Goal: Information Seeking & Learning: Compare options

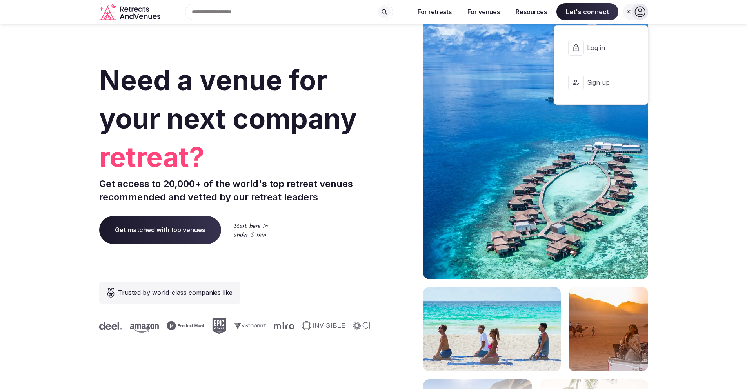
scroll to position [3221, 0]
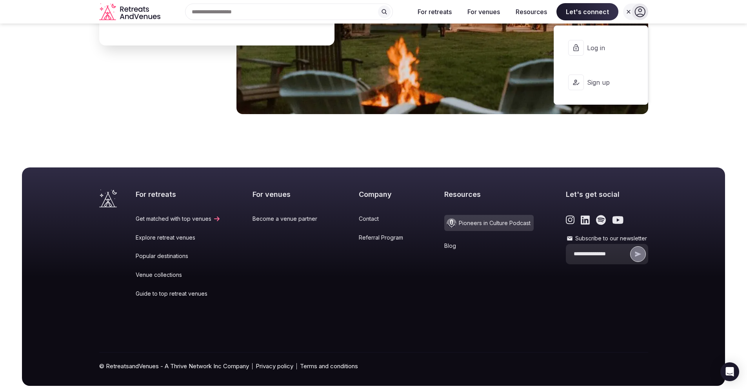
click at [604, 50] on span "Log in" at bounding box center [606, 48] width 38 height 9
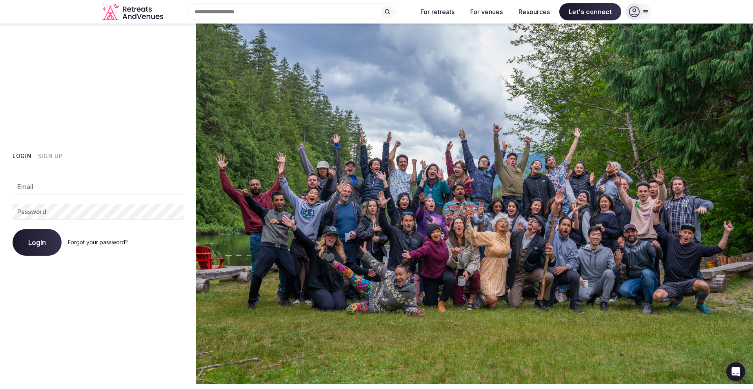
click at [80, 188] on input "Email" at bounding box center [98, 187] width 171 height 16
type input "**********"
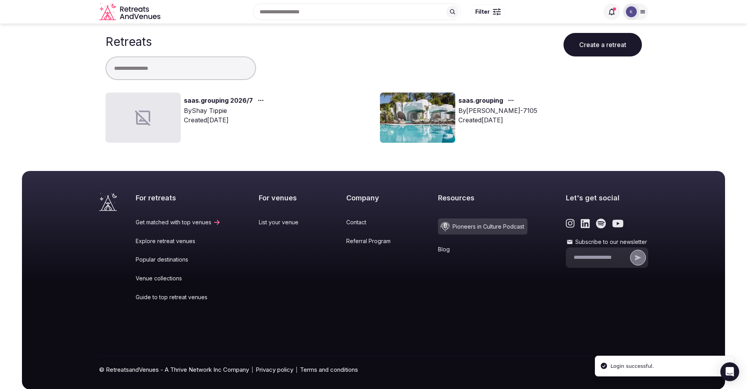
click at [163, 117] on div at bounding box center [142, 118] width 75 height 50
click at [224, 99] on link "saas.grouping 2026/7" at bounding box center [218, 101] width 69 height 10
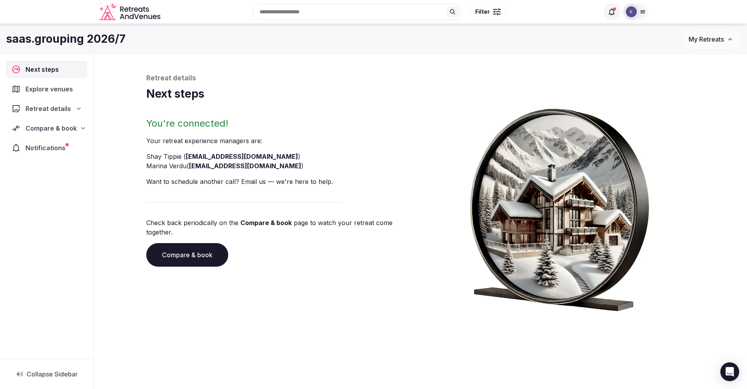
click at [44, 132] on span "Compare & book" at bounding box center [50, 127] width 51 height 9
click at [49, 157] on span "Proposals requested (5)" at bounding box center [51, 162] width 65 height 16
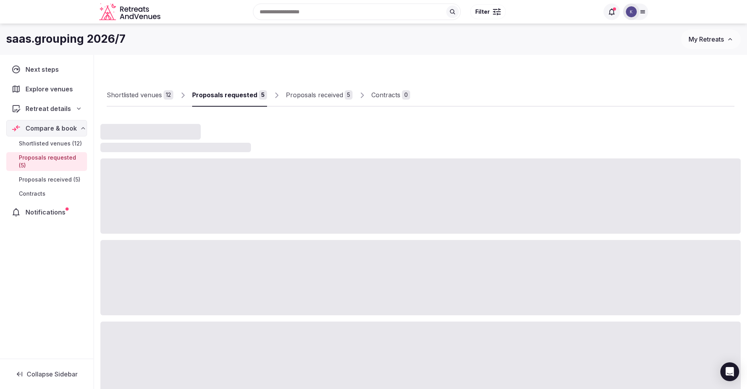
click at [54, 176] on span "Proposals received (5)" at bounding box center [50, 180] width 62 height 8
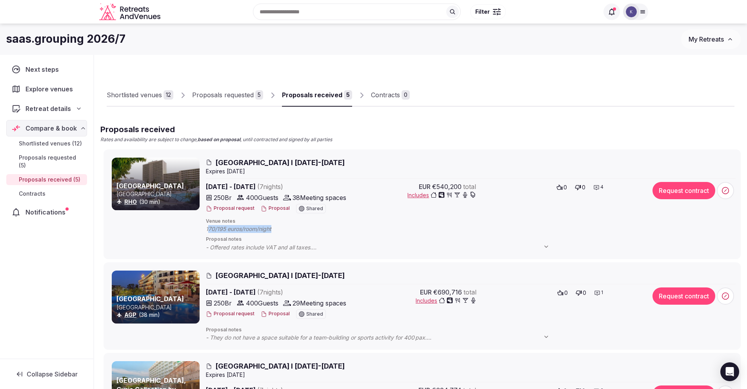
drag, startPoint x: 274, startPoint y: 230, endPoint x: 207, endPoint y: 230, distance: 67.4
click at [207, 230] on span "170/195 euros/room/night" at bounding box center [246, 229] width 81 height 8
click at [274, 233] on div "[GEOGRAPHIC_DATA] I [DATE]-[DATE] Expire s [DATE] [DATE] - [DATE] ( 7 night s )…" at bounding box center [471, 205] width 530 height 94
drag, startPoint x: 268, startPoint y: 230, endPoint x: 207, endPoint y: 230, distance: 61.5
click at [207, 230] on span "170/195 euros/room/night" at bounding box center [246, 229] width 81 height 8
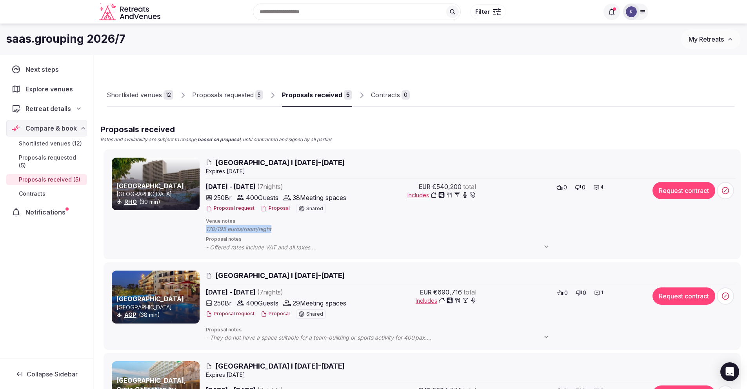
copy span "170/195 euros/room/night"
click at [276, 207] on button "Proposal" at bounding box center [275, 208] width 29 height 7
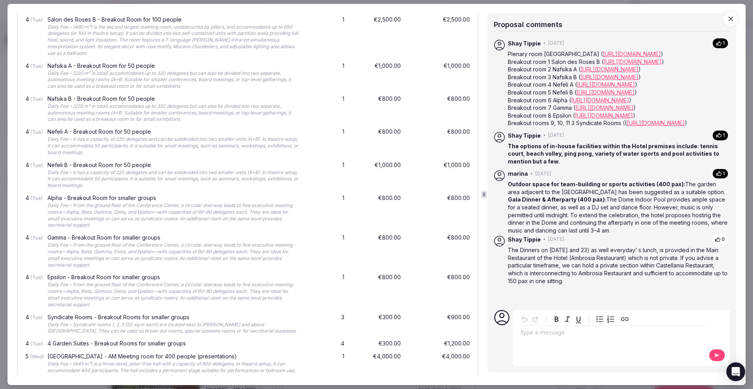
scroll to position [964, 0]
click at [732, 18] on icon "button" at bounding box center [730, 19] width 8 height 8
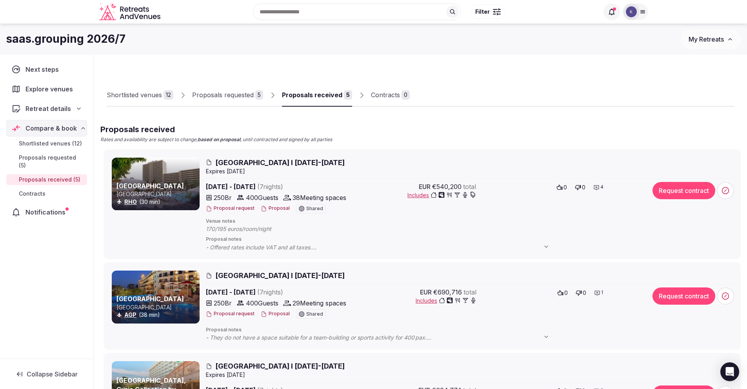
click at [284, 161] on span "[GEOGRAPHIC_DATA] I [DATE]-[DATE]" at bounding box center [279, 163] width 129 height 10
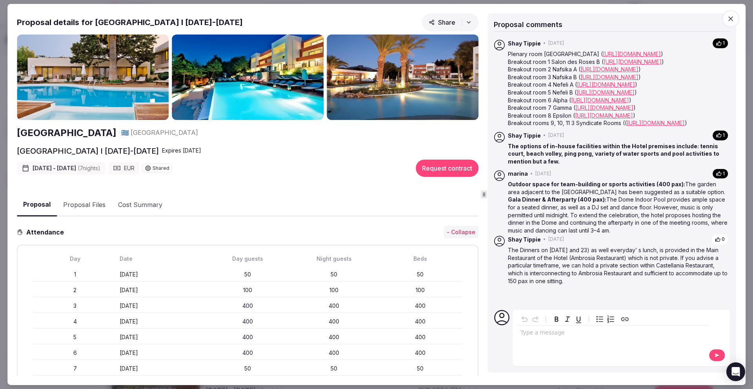
click at [97, 205] on button "Proposal Files" at bounding box center [84, 205] width 55 height 23
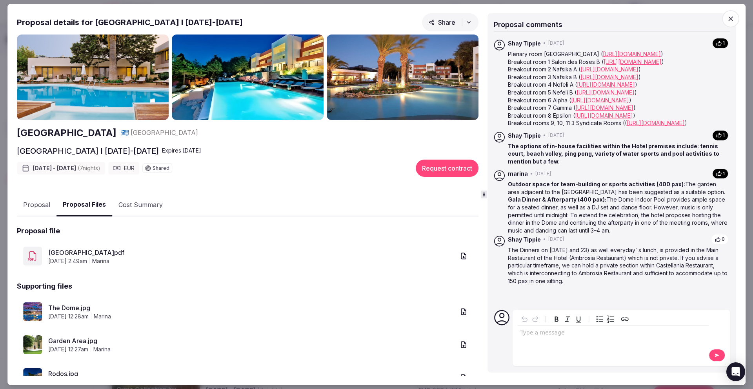
click at [461, 256] on icon "button" at bounding box center [463, 256] width 5 height 7
click at [150, 205] on button "Cost Summary" at bounding box center [140, 205] width 57 height 23
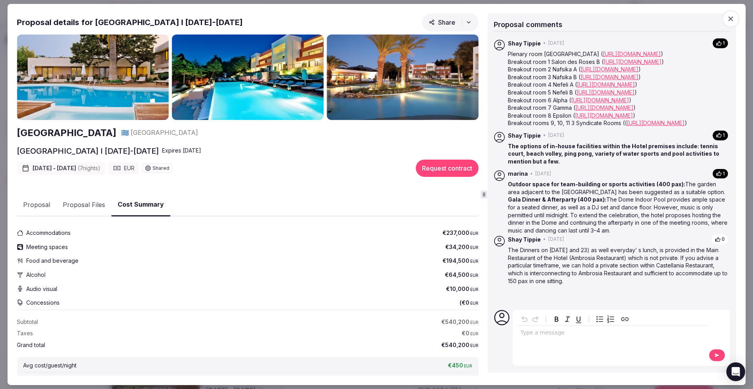
click at [92, 207] on button "Proposal Files" at bounding box center [83, 205] width 55 height 23
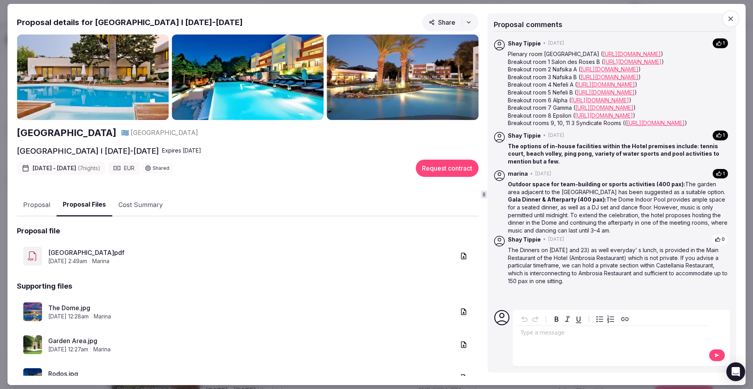
click at [47, 202] on button "Proposal" at bounding box center [37, 205] width 40 height 23
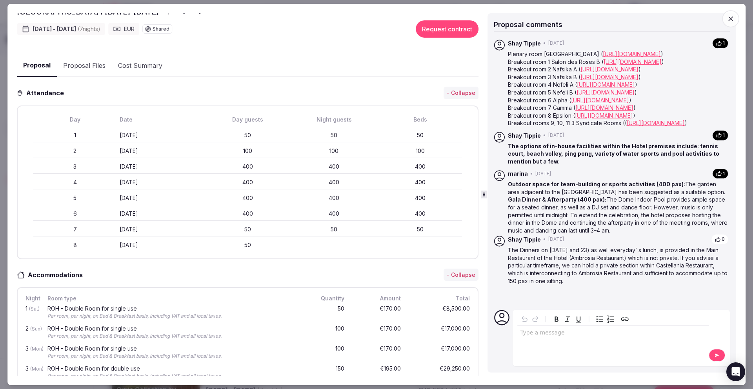
scroll to position [0, 0]
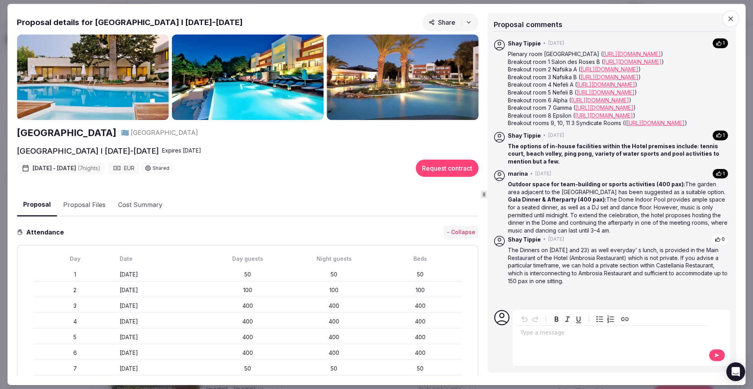
click at [142, 206] on button "Cost Summary" at bounding box center [140, 205] width 57 height 23
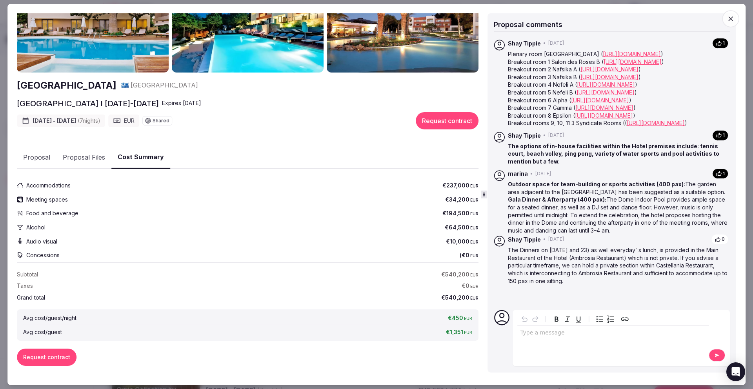
scroll to position [52, 0]
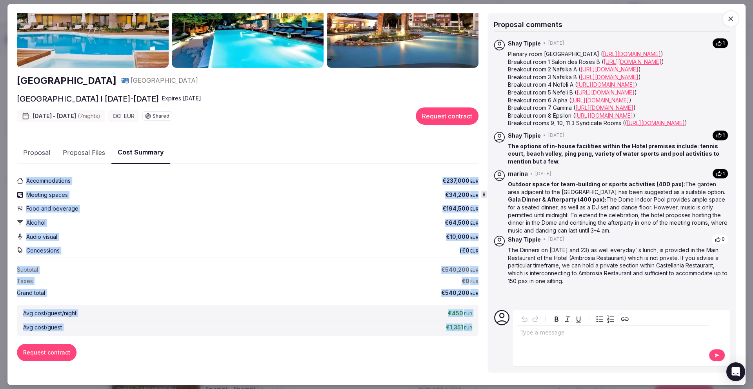
drag, startPoint x: 17, startPoint y: 178, endPoint x: 468, endPoint y: 330, distance: 475.8
click at [468, 330] on div "Accommodations €237,000 EUR Meeting spaces €34,200 EUR Food and beverage €194,5…" at bounding box center [247, 267] width 461 height 187
copy div "Accommodations €237,000 EUR Meeting spaces €34,200 EUR Food and beverage €194,5…"
click at [730, 16] on icon "button" at bounding box center [730, 19] width 8 height 8
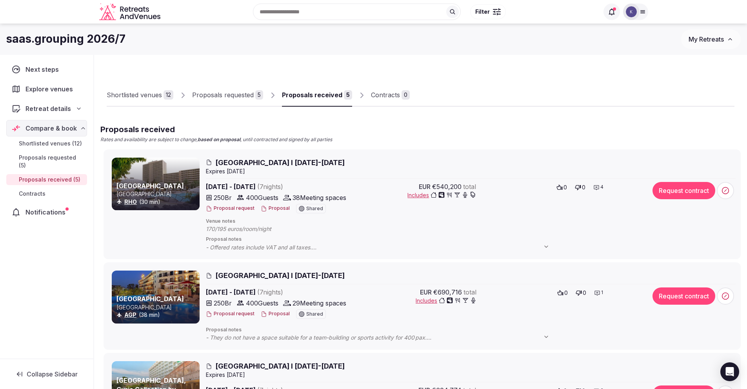
click at [300, 162] on span "[GEOGRAPHIC_DATA] I [DATE]-[DATE]" at bounding box center [279, 163] width 129 height 10
